Goal: Transaction & Acquisition: Obtain resource

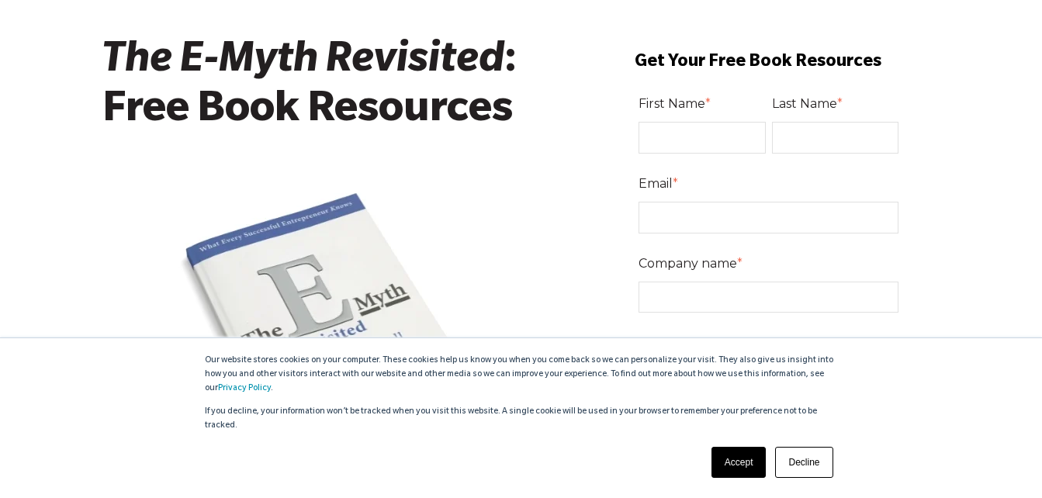
scroll to position [155, 0]
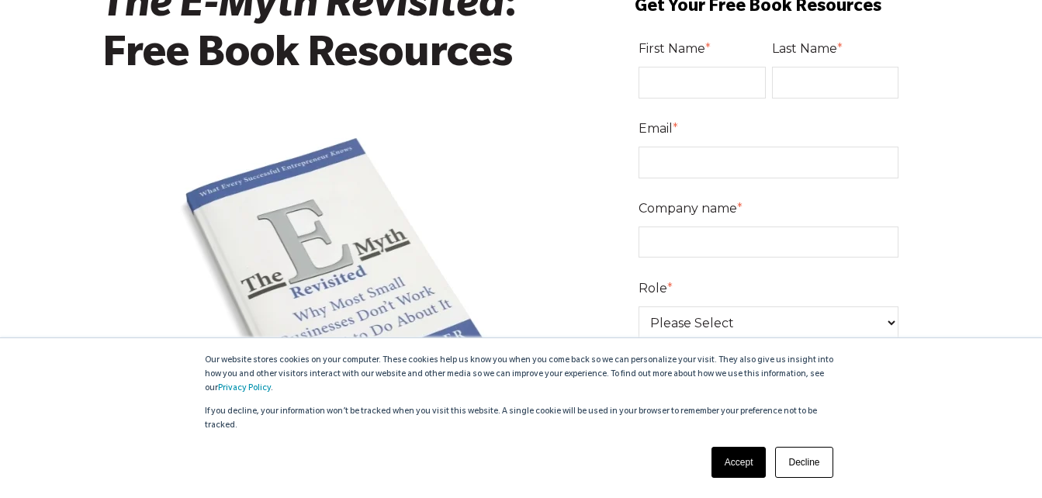
click at [736, 468] on link "Accept" at bounding box center [738, 462] width 55 height 31
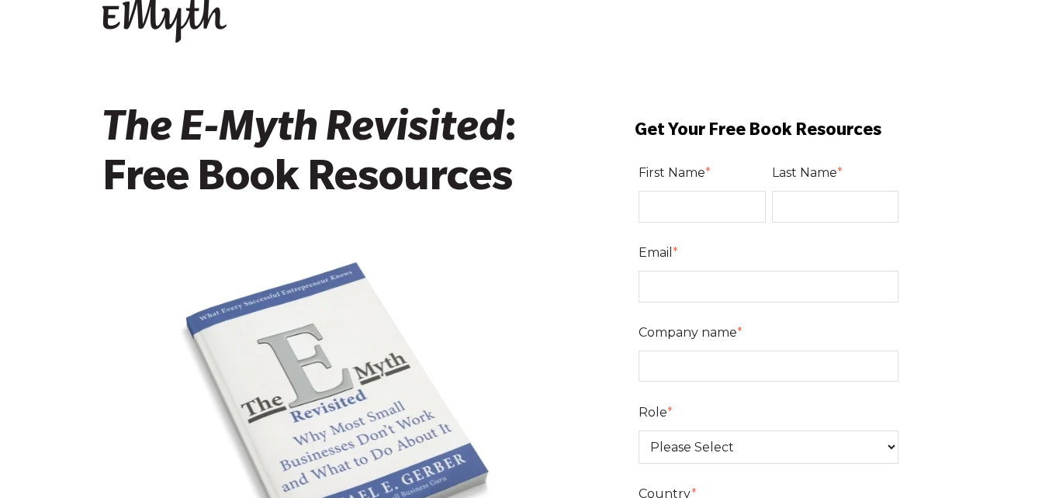
scroll to position [5, 0]
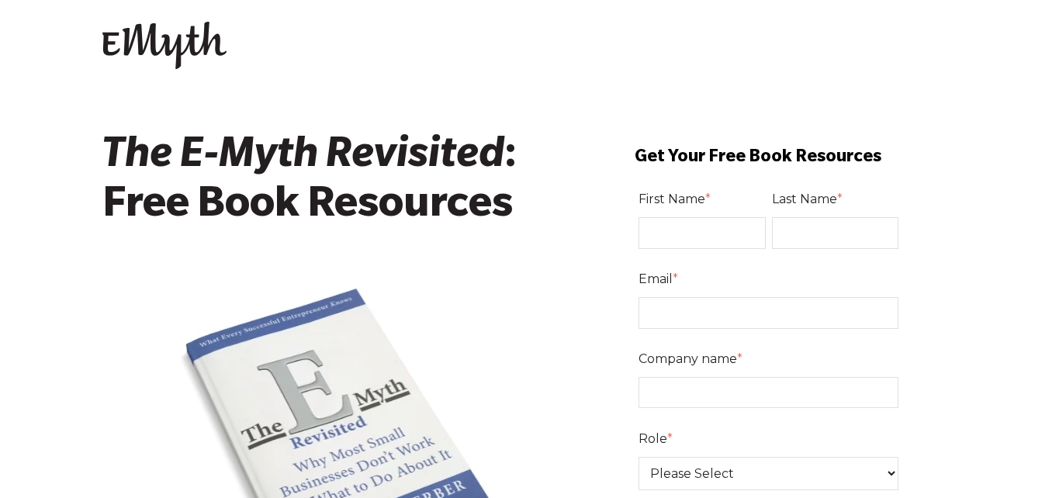
click at [721, 243] on input "First Name *" at bounding box center [701, 232] width 127 height 31
type input "[PERSON_NAME]"
type input "[EMAIL_ADDRESS][DOMAIN_NAME]"
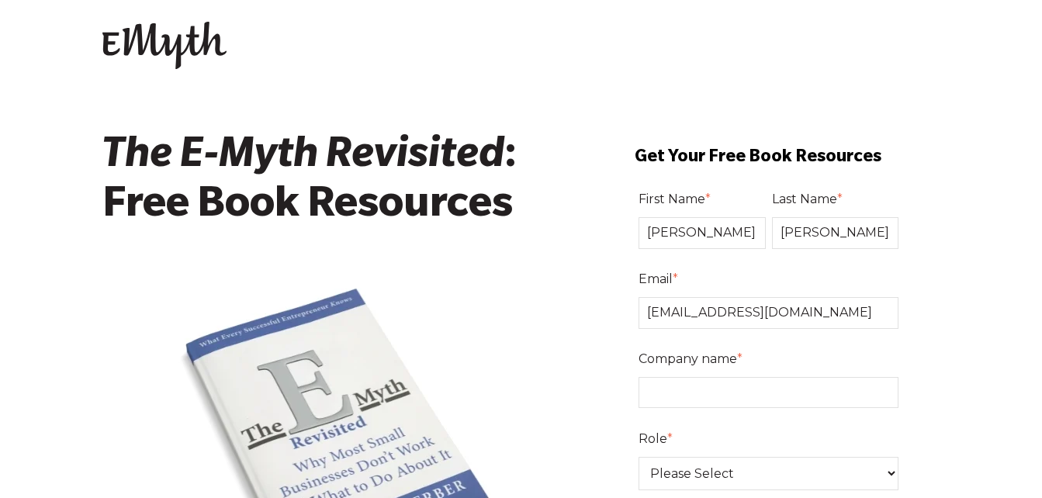
select select "Australia"
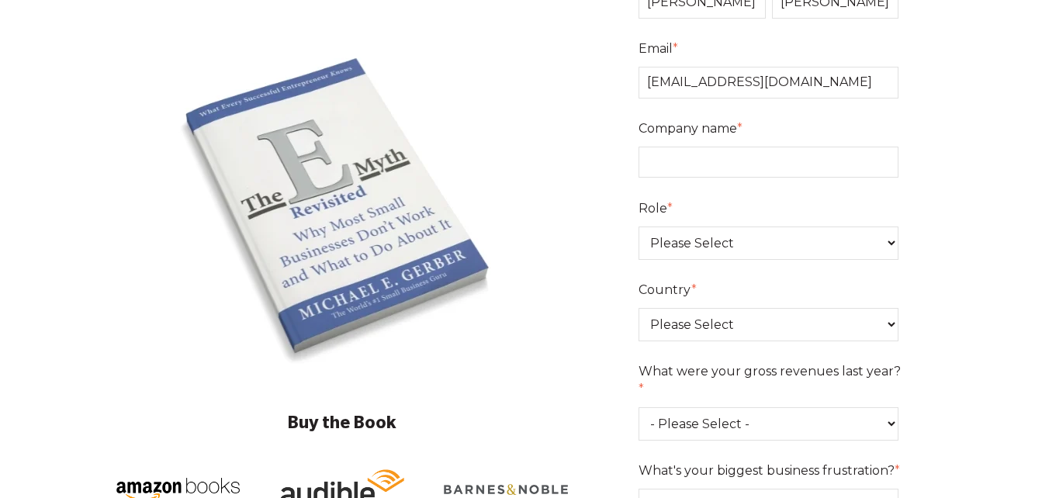
scroll to position [237, 0]
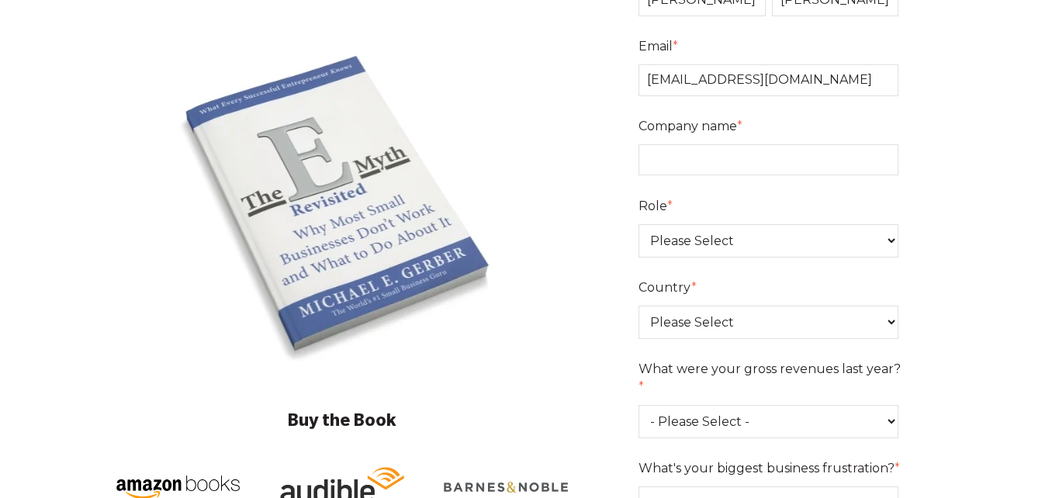
click at [707, 156] on input "Company name *" at bounding box center [768, 159] width 261 height 31
type input "Haven Boutique"
click at [887, 236] on select "Please Select Owner Partner / Co-Owner Executive Employee / Other" at bounding box center [768, 240] width 261 height 33
select select "Owner"
click at [638, 224] on select "Please Select Owner Partner / Co-Owner Executive Employee / Other" at bounding box center [768, 240] width 261 height 33
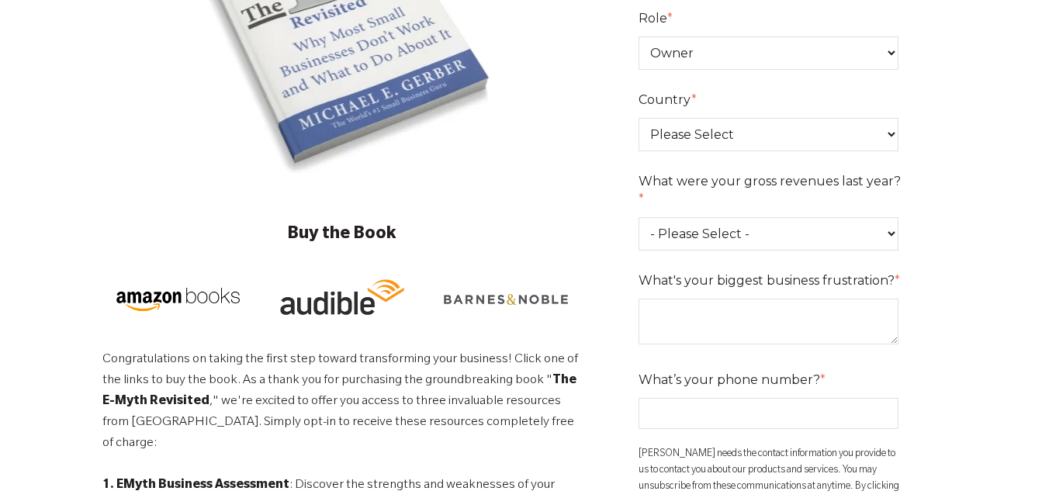
scroll to position [470, 0]
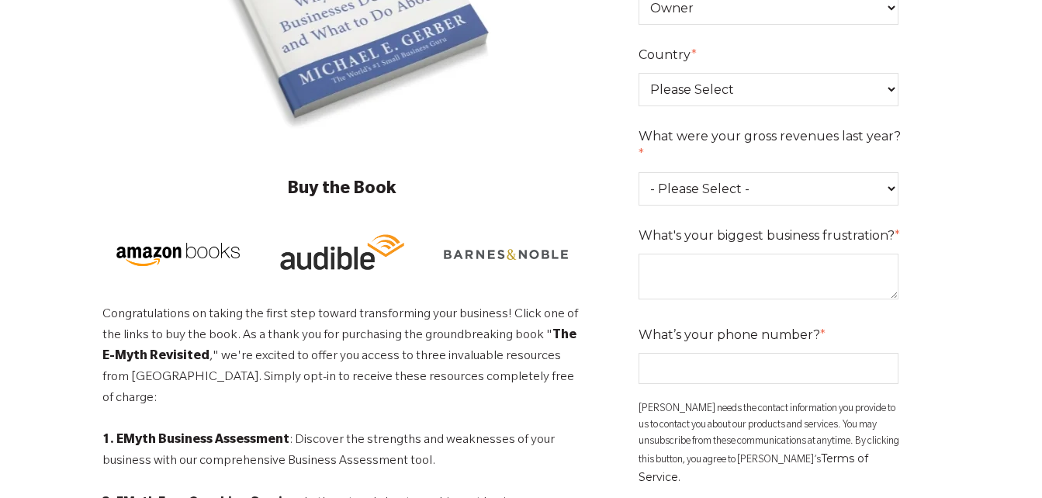
click at [888, 172] on select "- Please Select - 0-75K 76-150K 151-275K 276-500K 501-750K 751-1M 1-2.5M 2.5-5M…" at bounding box center [768, 188] width 261 height 33
select select "151-275K"
click at [638, 172] on select "- Please Select - 0-75K 76-150K 151-275K 276-500K 501-750K 751-1M 1-2.5M 2.5-5M…" at bounding box center [768, 188] width 261 height 33
click at [679, 261] on textarea "What's your biggest business frustration? *" at bounding box center [768, 277] width 261 height 46
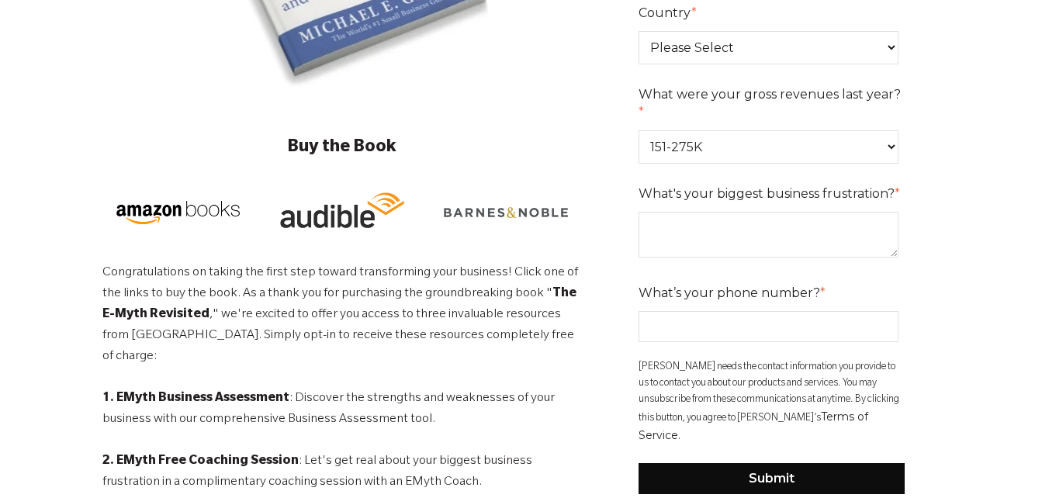
scroll to position [548, 0]
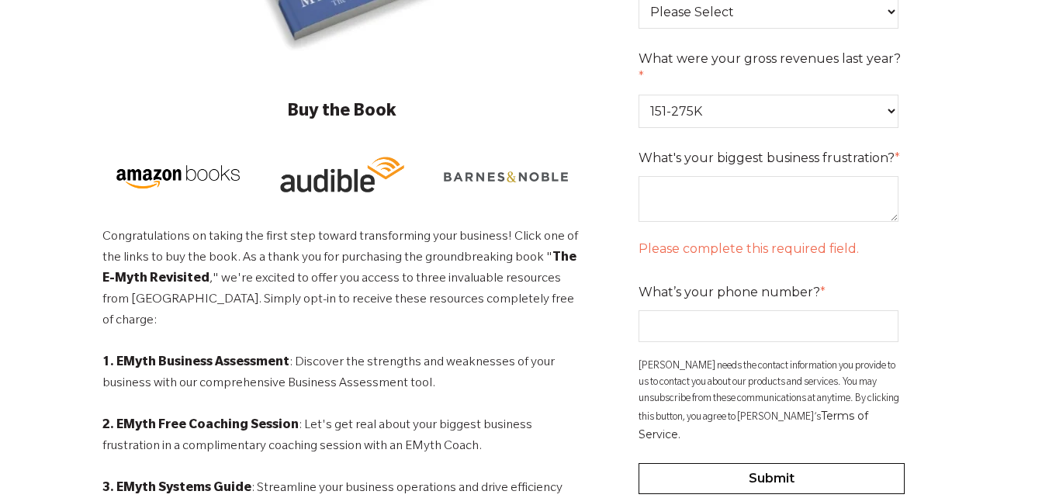
click at [766, 397] on form "First Name * Natasha Last Name * Duane Email * haven.jurienbay@gmail.com Compan…" at bounding box center [771, 68] width 337 height 881
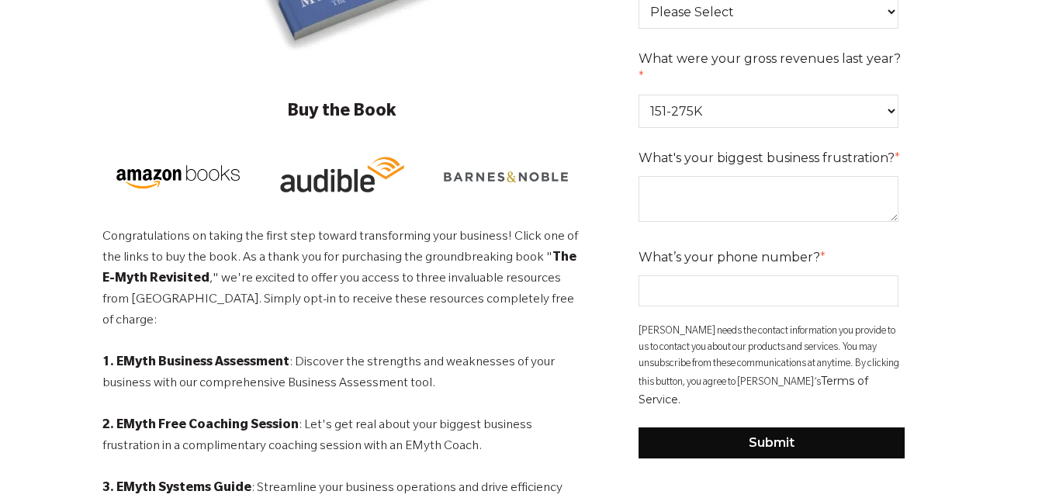
click at [683, 189] on textarea "What's your biggest business frustration? *" at bounding box center [768, 199] width 261 height 46
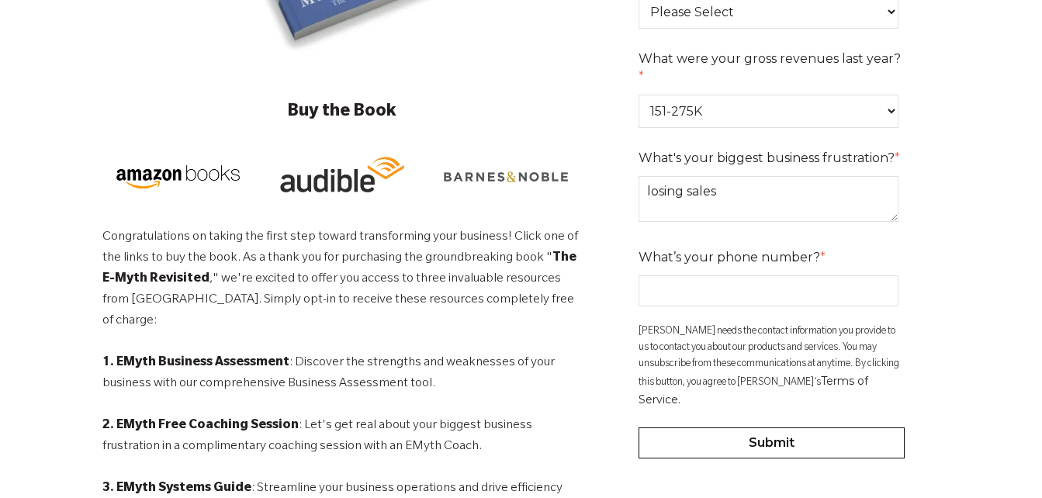
type textarea "losing sales"
click at [781, 427] on input "Submit" at bounding box center [771, 442] width 267 height 31
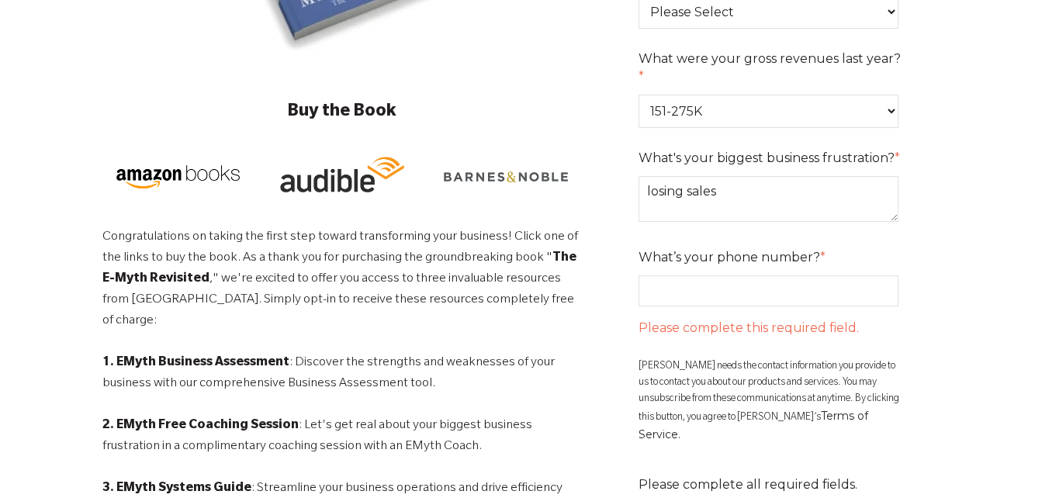
click at [731, 275] on input "What’s your phone number? *" at bounding box center [768, 290] width 261 height 31
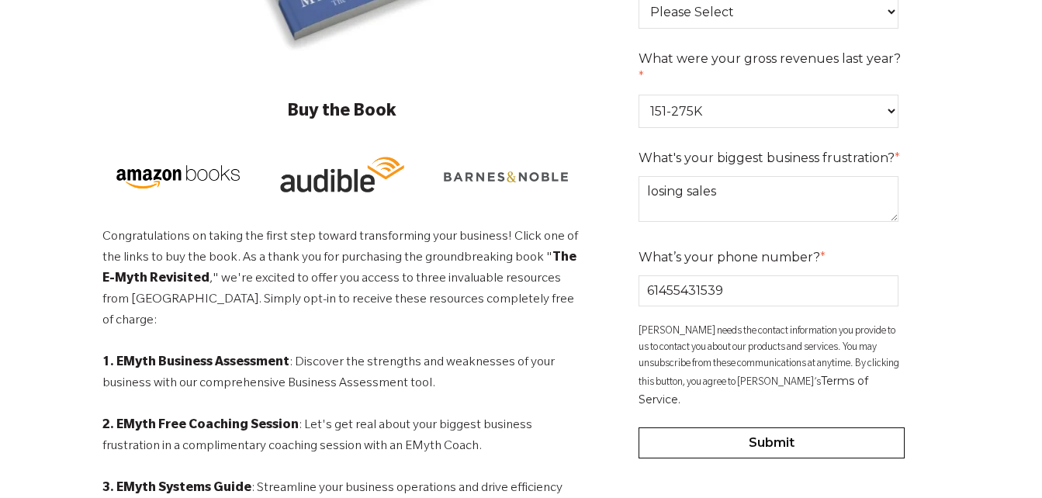
type input "61455431539"
click at [768, 427] on input "Submit" at bounding box center [771, 442] width 267 height 31
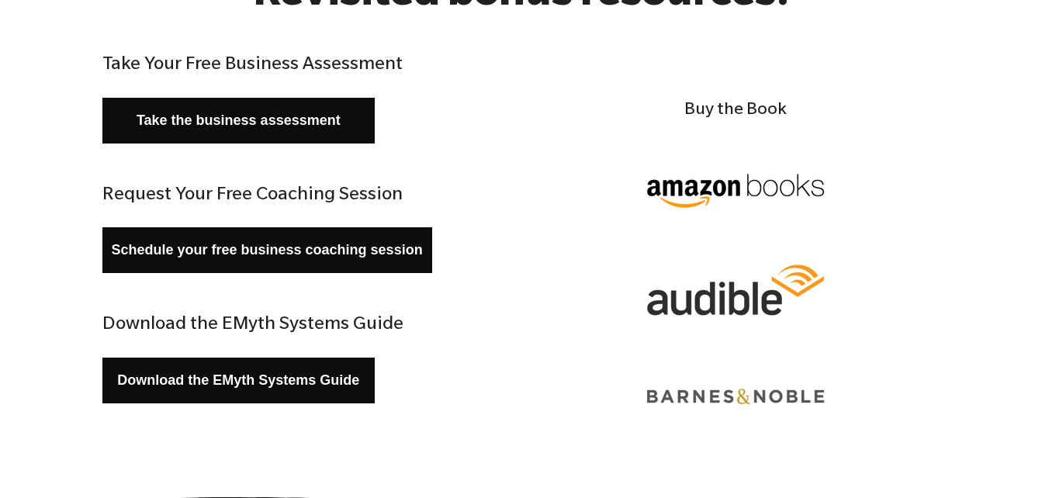
scroll to position [233, 0]
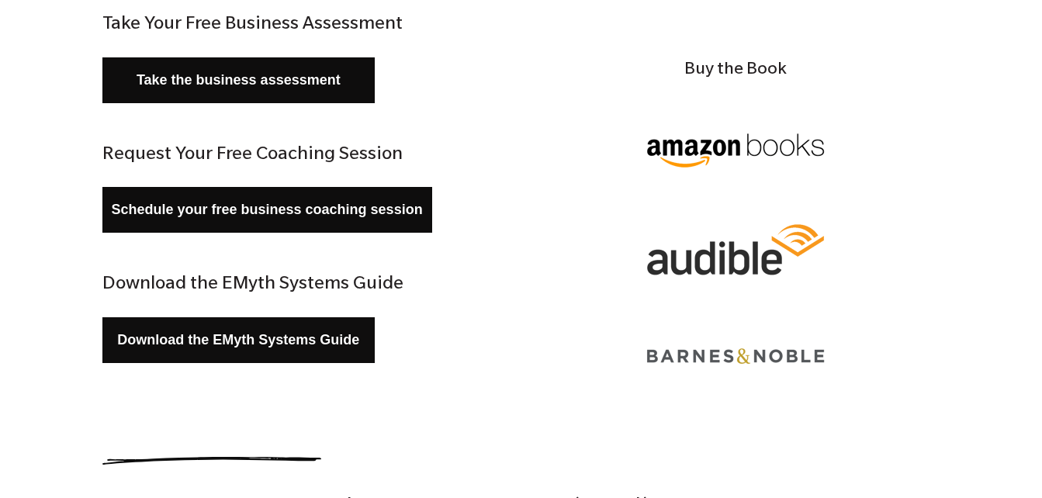
click at [244, 337] on link "Download the EMyth Systems Guide" at bounding box center [238, 340] width 273 height 46
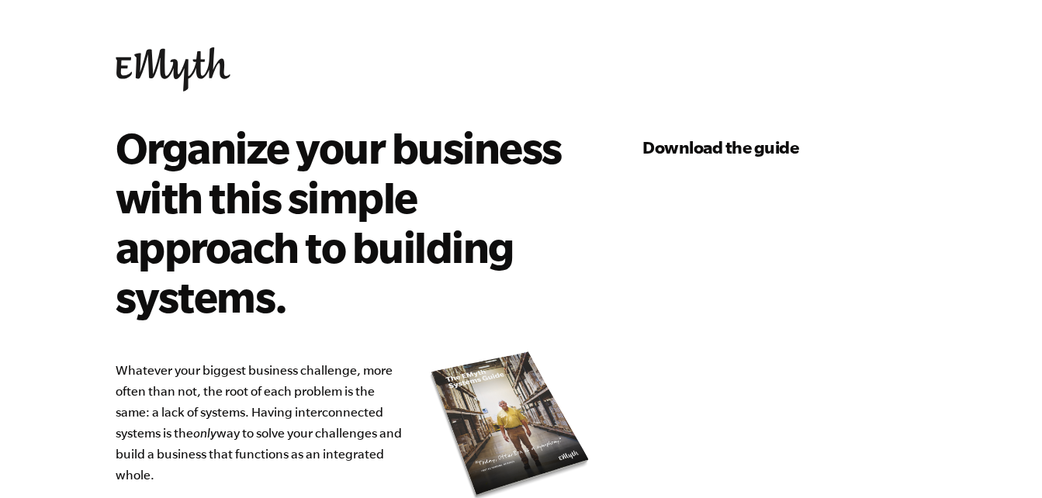
select select "151-275K"
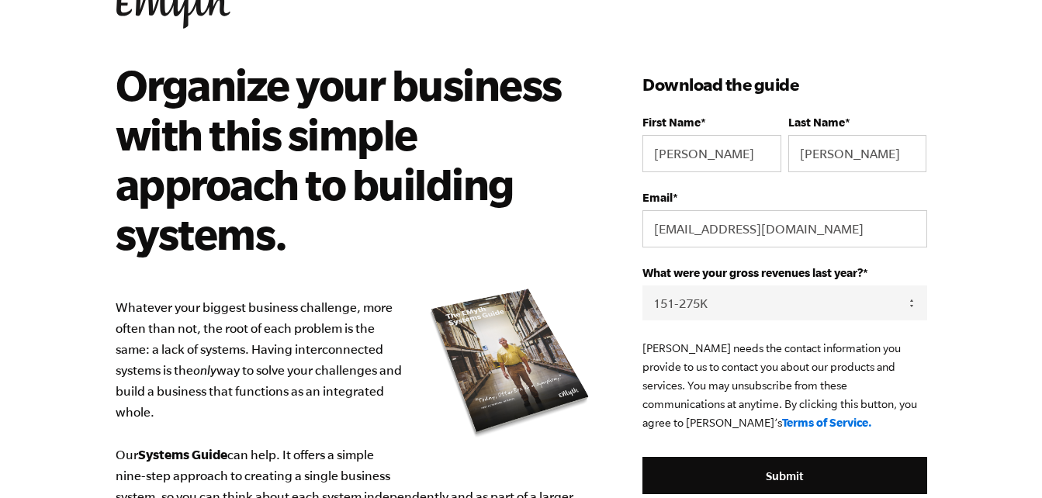
scroll to position [233, 0]
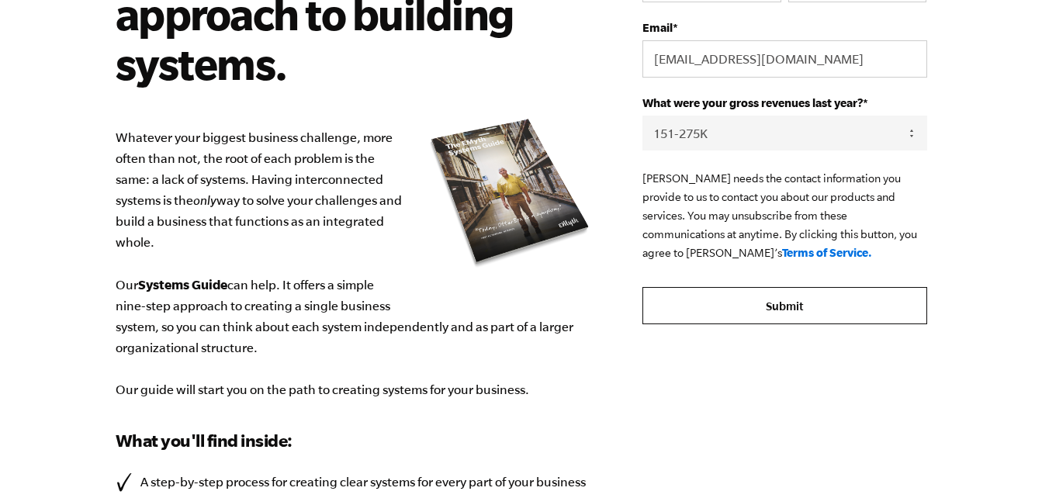
click at [783, 295] on input "Submit" at bounding box center [784, 305] width 284 height 37
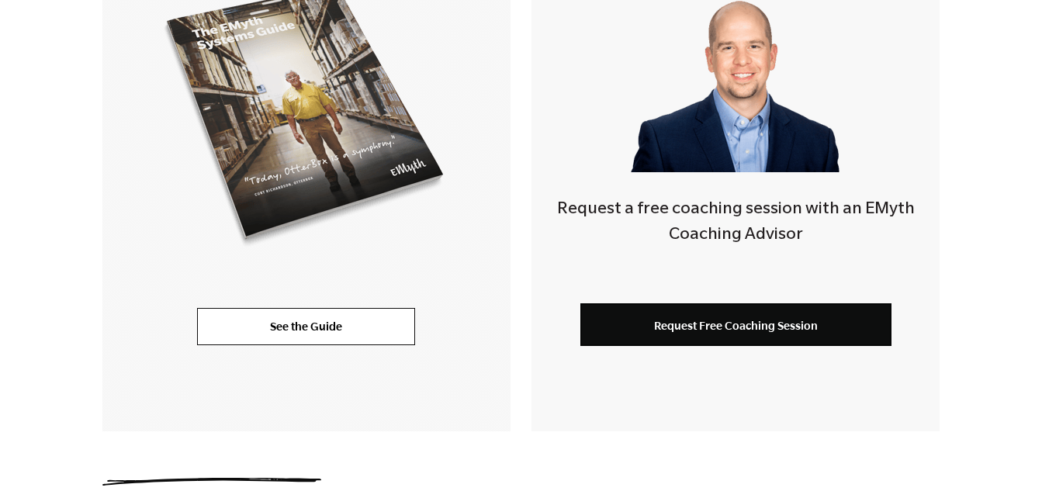
scroll to position [465, 0]
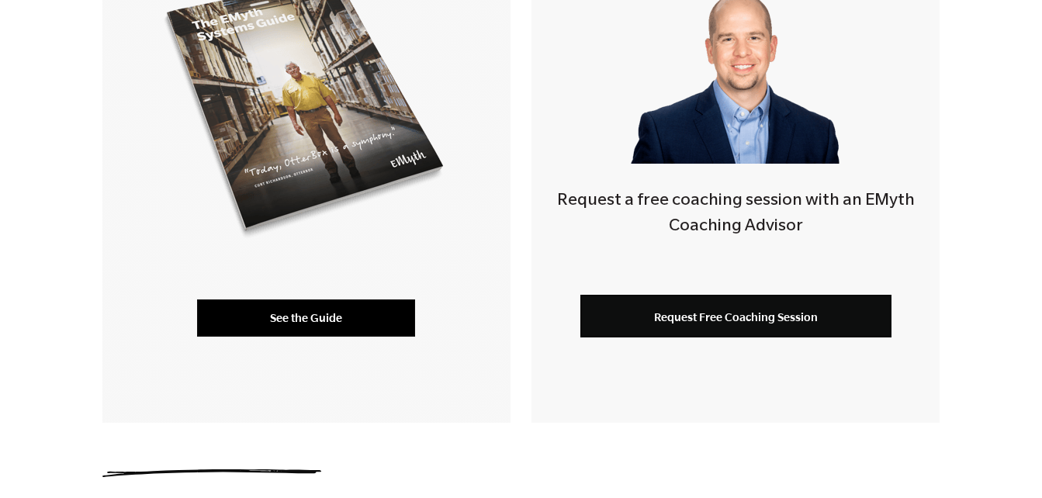
click at [327, 309] on link "See the Guide" at bounding box center [306, 317] width 218 height 37
